Goal: Information Seeking & Learning: Learn about a topic

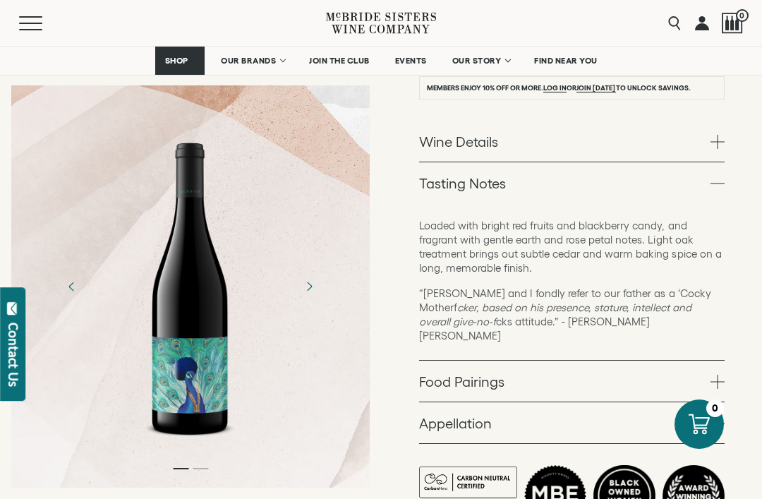
click at [251, 68] on link "OUR BRANDS" at bounding box center [252, 61] width 81 height 28
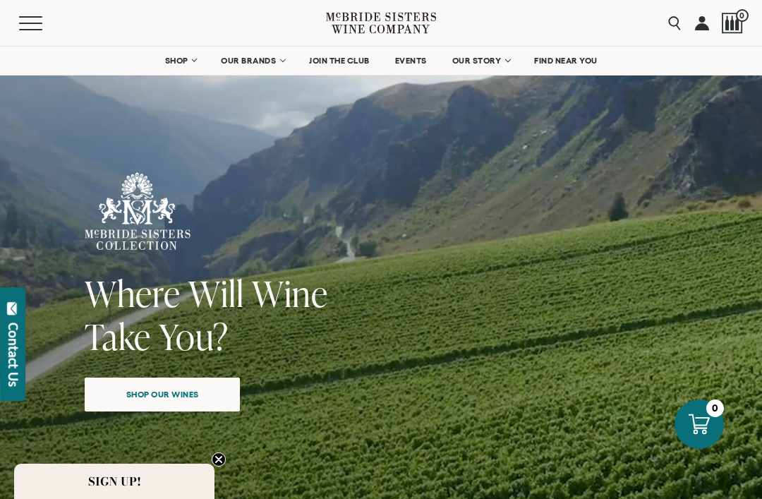
click at [258, 67] on link "OUR BRANDS" at bounding box center [252, 61] width 81 height 28
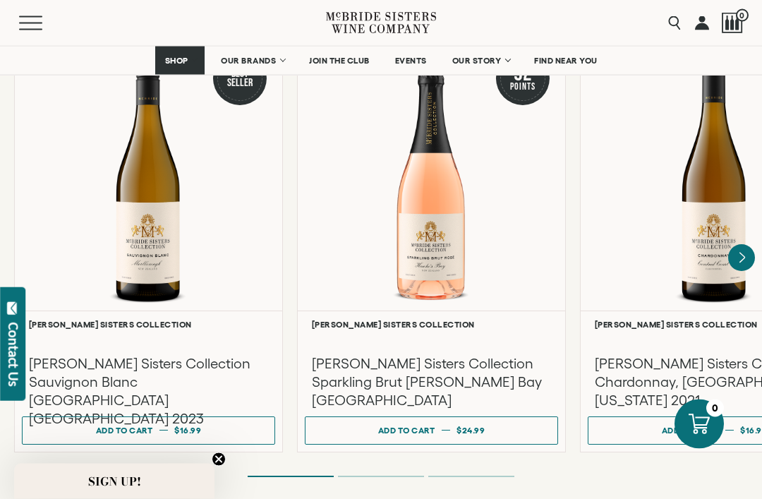
scroll to position [1242, 0]
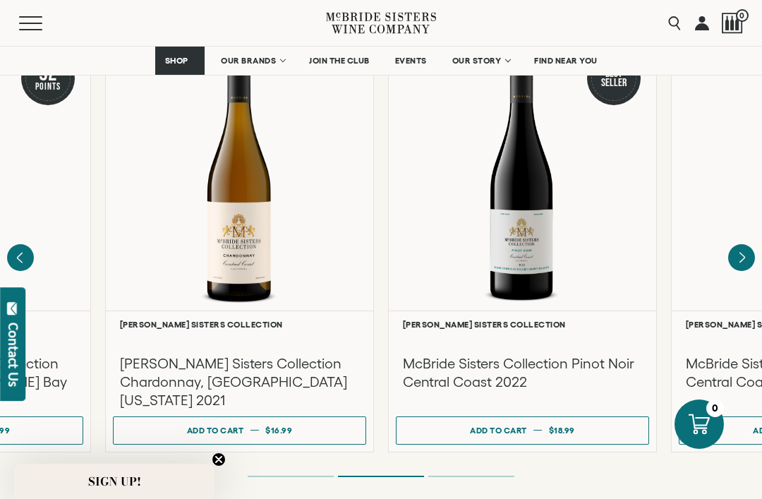
click at [734, 244] on icon "Next" at bounding box center [741, 257] width 27 height 27
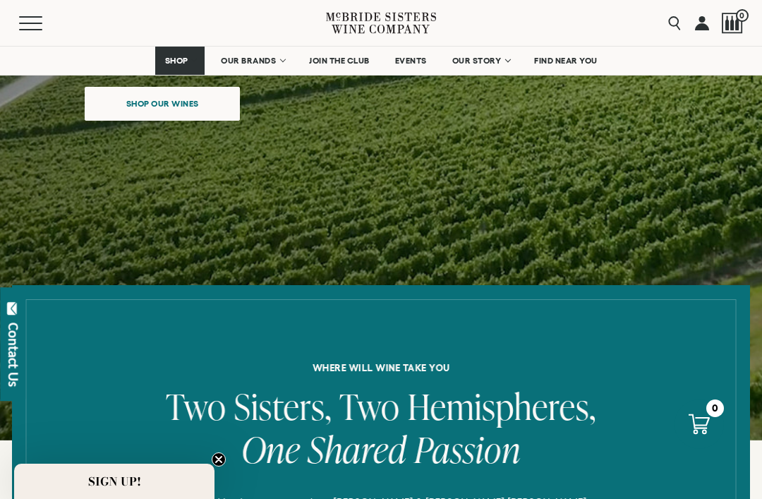
scroll to position [290, 0]
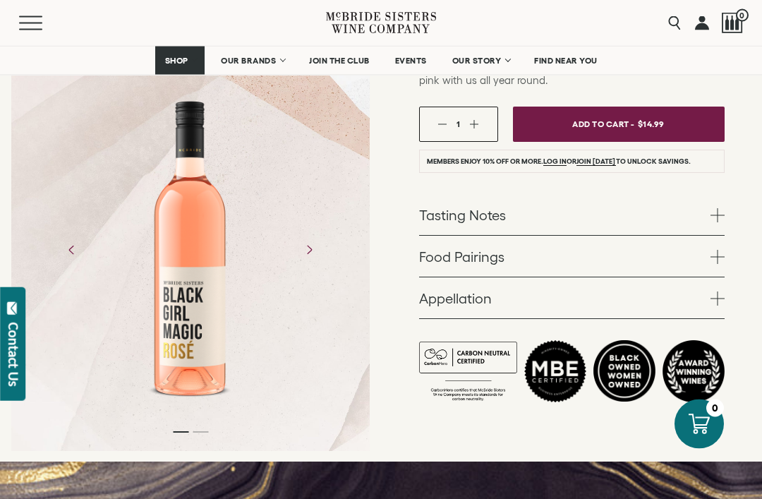
scroll to position [284, 0]
click at [715, 226] on link "Tasting Notes" at bounding box center [572, 214] width 306 height 41
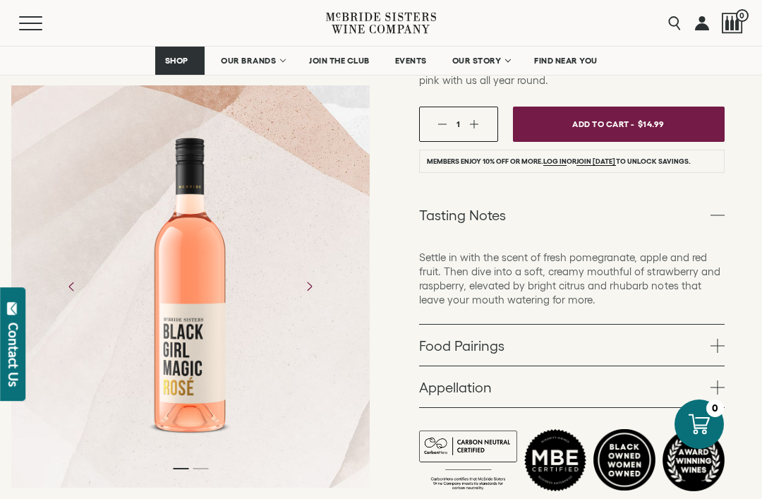
click at [713, 392] on span at bounding box center [718, 387] width 14 height 14
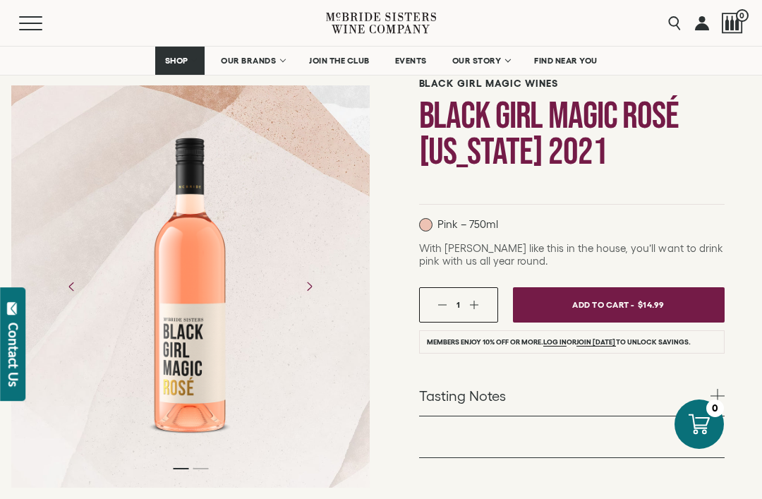
scroll to position [109, 0]
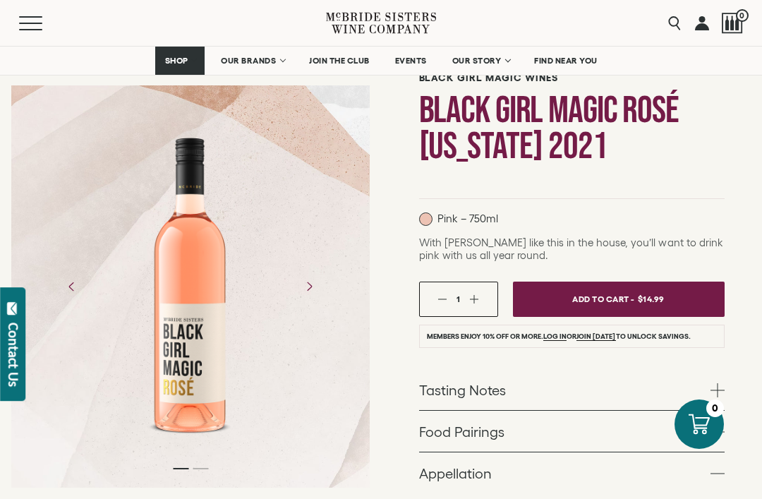
click at [699, 389] on link "Tasting Notes" at bounding box center [572, 389] width 306 height 41
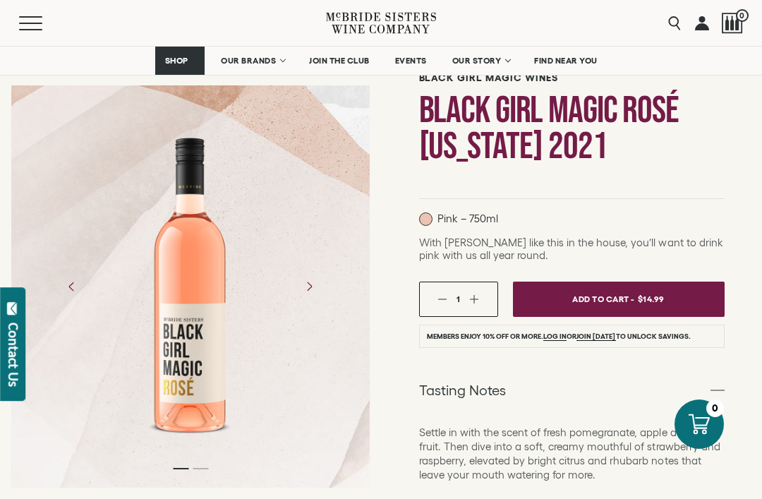
click at [715, 397] on link "Tasting Notes" at bounding box center [572, 389] width 306 height 41
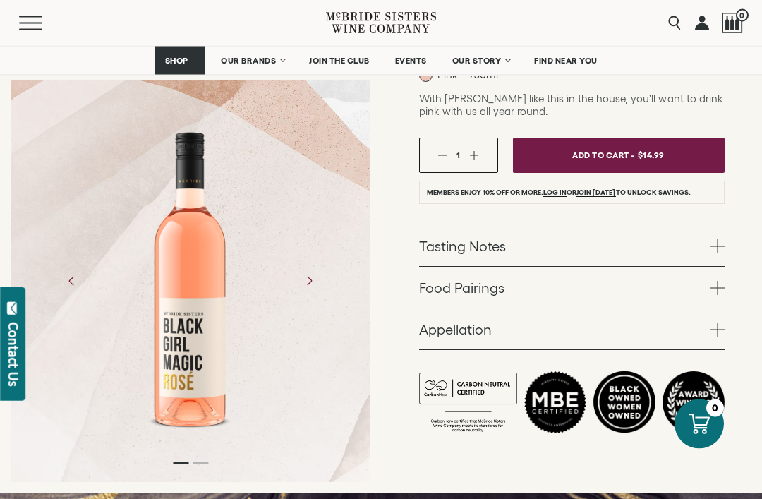
click at [716, 290] on span at bounding box center [718, 289] width 14 height 14
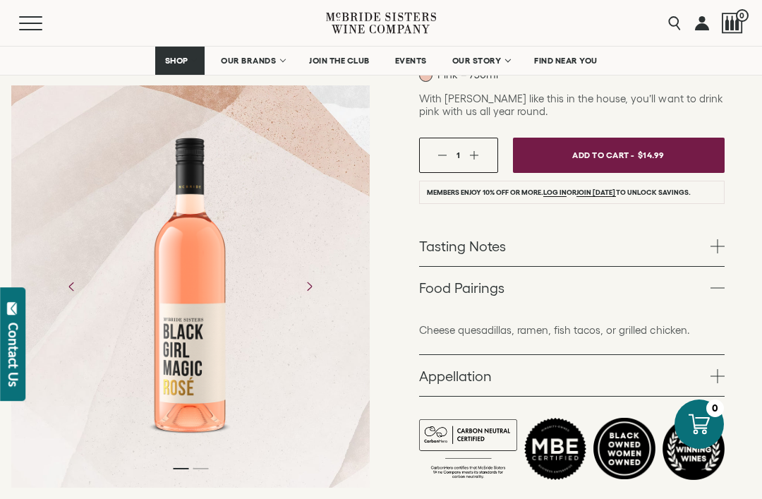
click at [708, 294] on link "Food Pairings" at bounding box center [572, 287] width 306 height 41
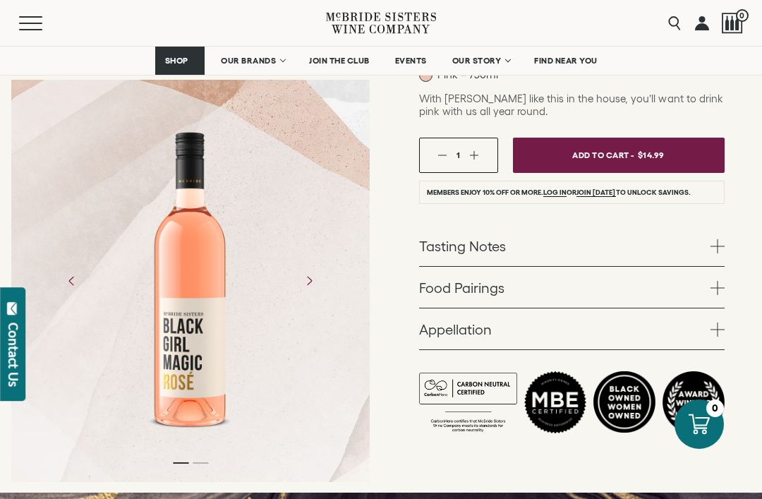
click at [711, 337] on link "Appellation" at bounding box center [572, 328] width 306 height 41
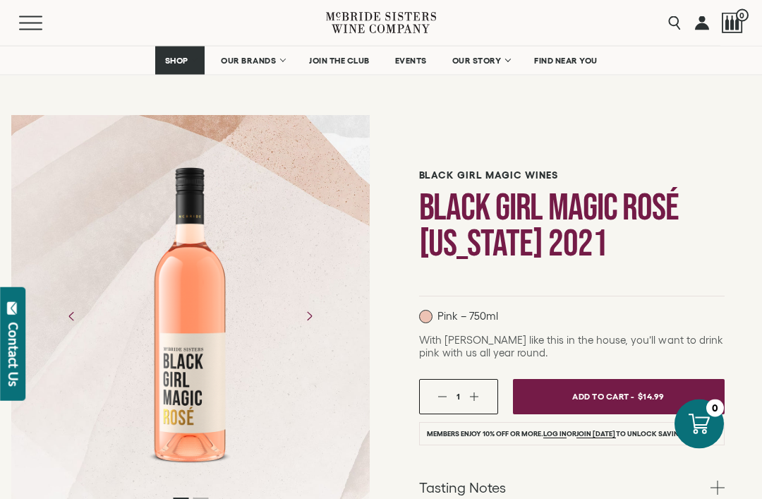
scroll to position [0, 0]
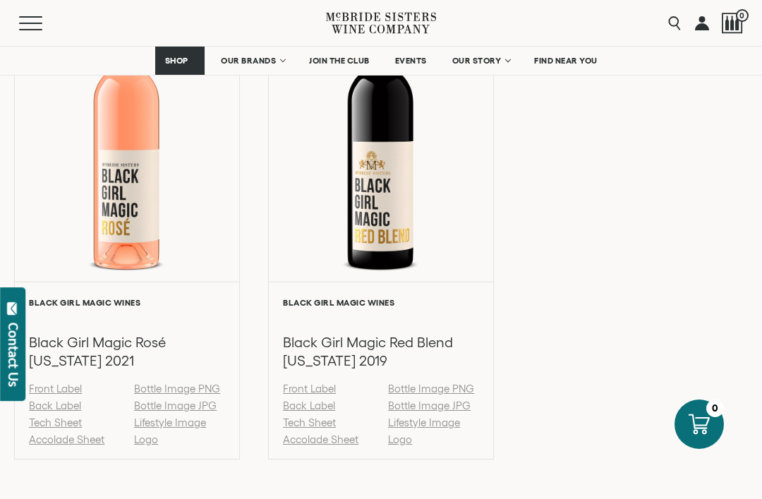
scroll to position [1618, 0]
click at [61, 429] on link "Tech Sheet" at bounding box center [55, 423] width 53 height 12
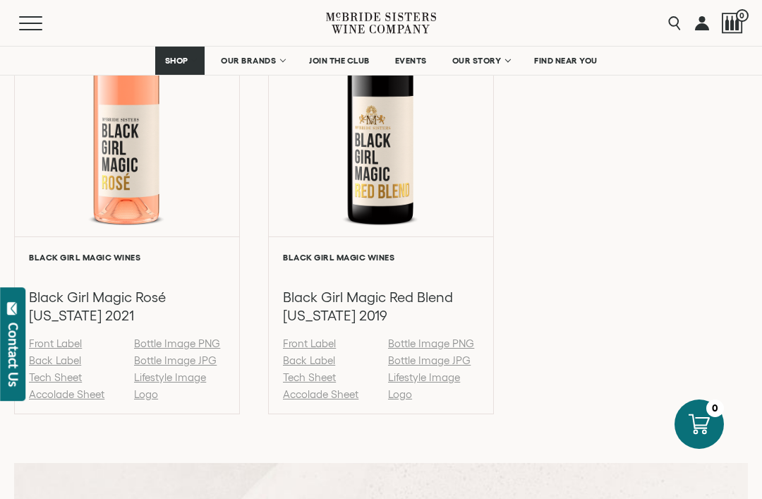
click at [133, 177] on div at bounding box center [127, 88] width 224 height 295
click at [60, 382] on link "Tech Sheet" at bounding box center [55, 377] width 53 height 12
